Goal: Find specific page/section: Find specific page/section

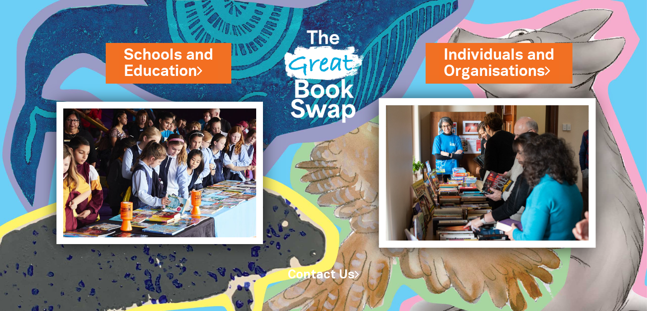
click at [502, 131] on img at bounding box center [487, 172] width 217 height 149
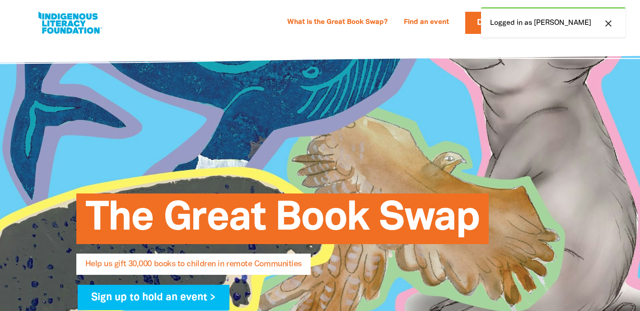
click at [608, 21] on icon "close" at bounding box center [608, 23] width 11 height 11
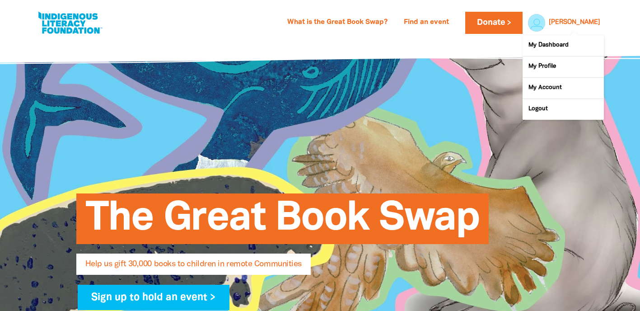
click at [597, 17] on div "[PERSON_NAME]" at bounding box center [574, 23] width 59 height 14
click at [576, 47] on link "My Dashboard" at bounding box center [563, 45] width 81 height 21
